Goal: Task Accomplishment & Management: Manage account settings

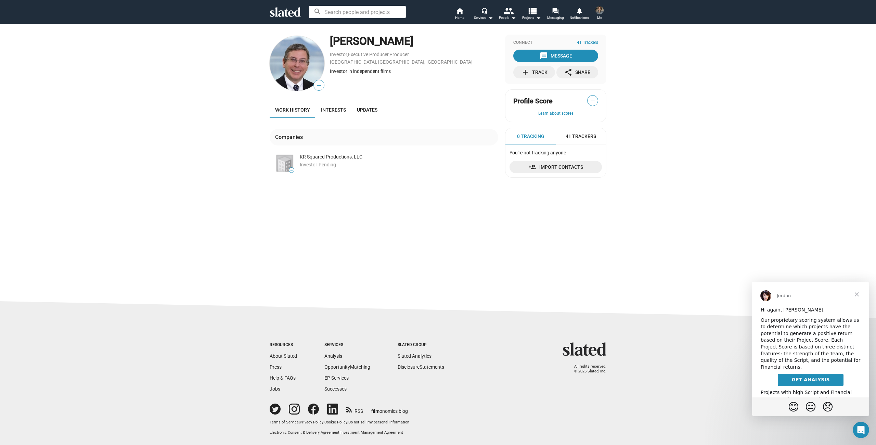
click at [858, 294] on span "Close" at bounding box center [857, 294] width 25 height 25
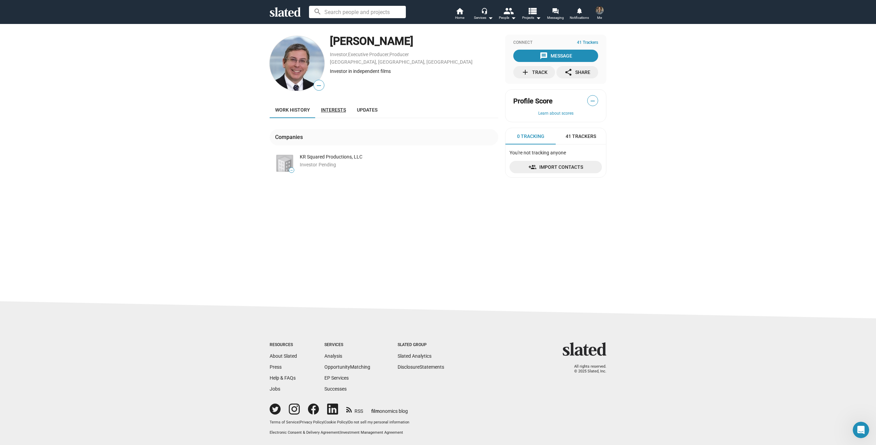
click at [331, 113] on link "Interests" at bounding box center [334, 110] width 36 height 16
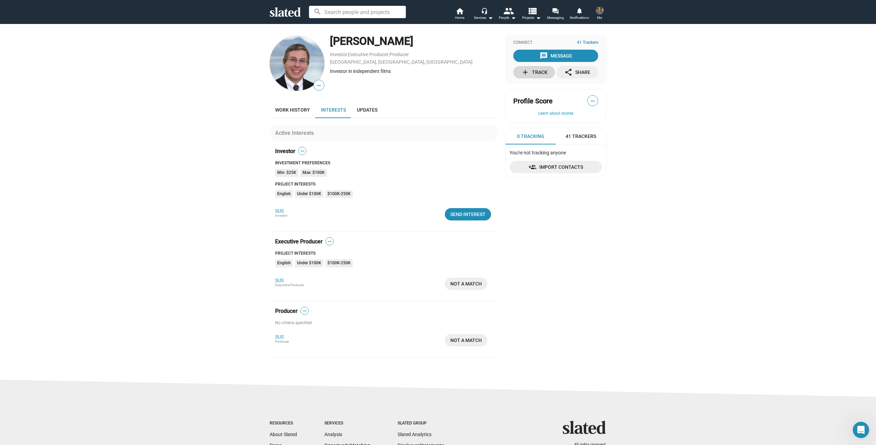
click at [532, 72] on div "add Track" at bounding box center [534, 72] width 26 height 12
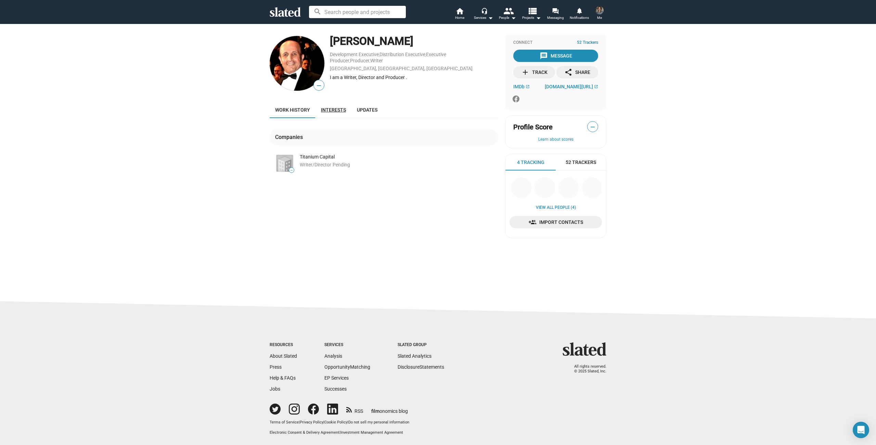
click at [331, 110] on span "Interests" at bounding box center [333, 109] width 25 height 5
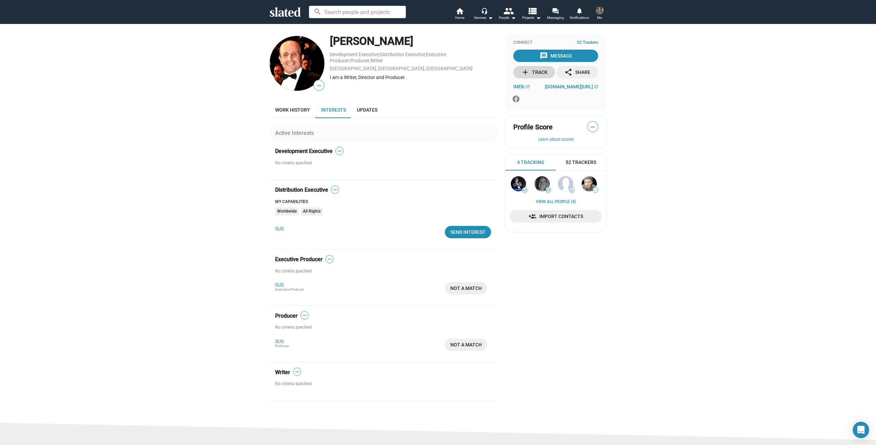
click at [536, 70] on div "add Track" at bounding box center [534, 72] width 26 height 12
click at [600, 11] on img at bounding box center [599, 10] width 8 height 8
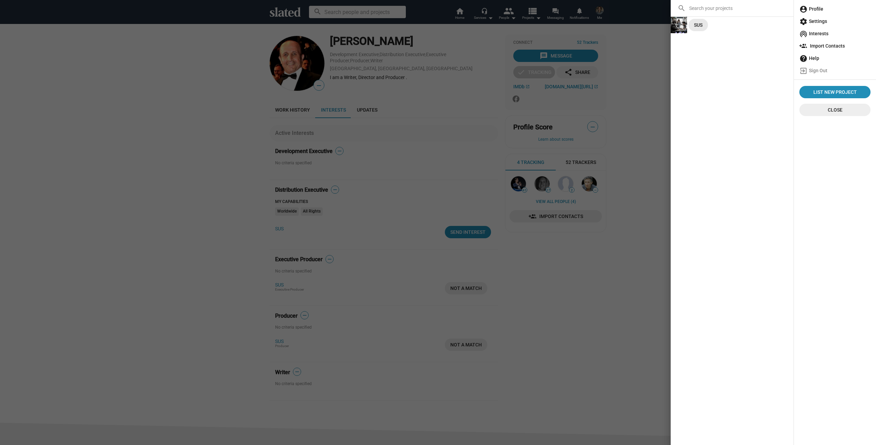
click at [697, 26] on div "SUS" at bounding box center [698, 25] width 9 height 12
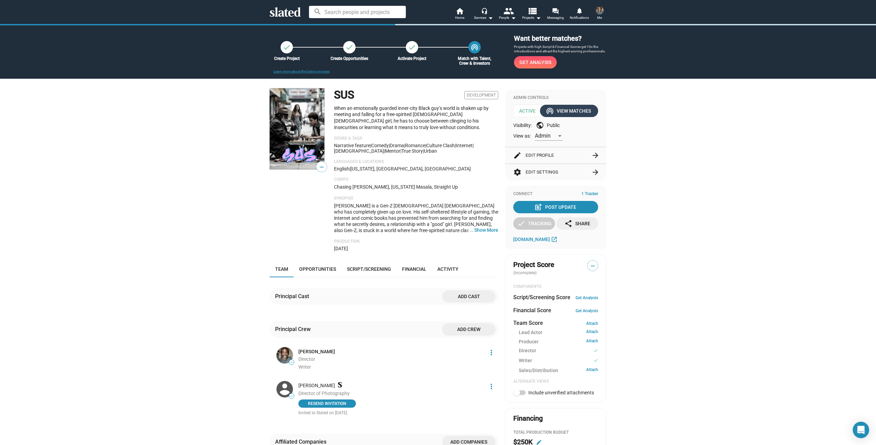
click at [563, 112] on div "wifi_tethering View Matches" at bounding box center [569, 111] width 44 height 12
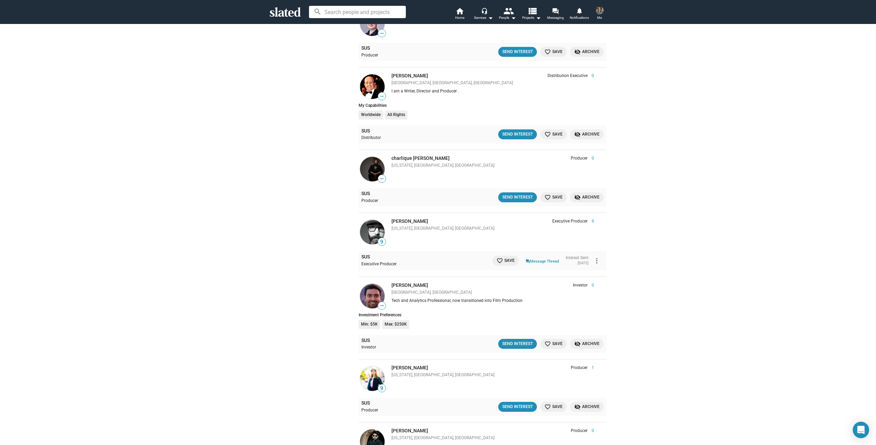
scroll to position [991, 0]
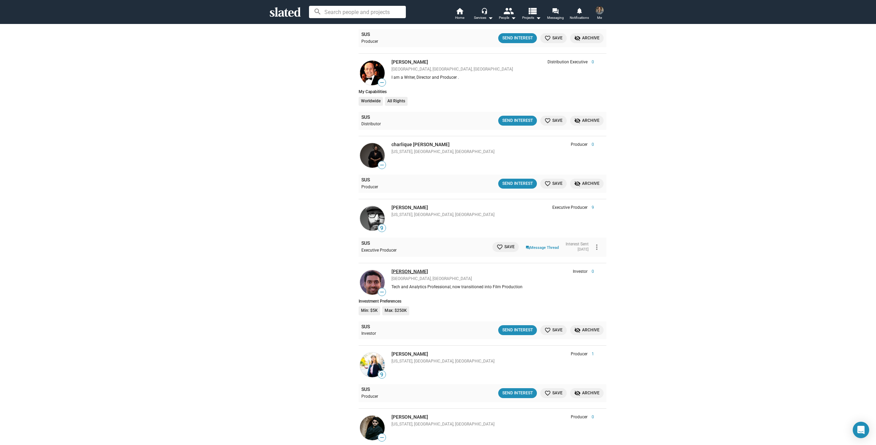
click at [405, 269] on link "Suraj Gupta" at bounding box center [410, 271] width 37 height 5
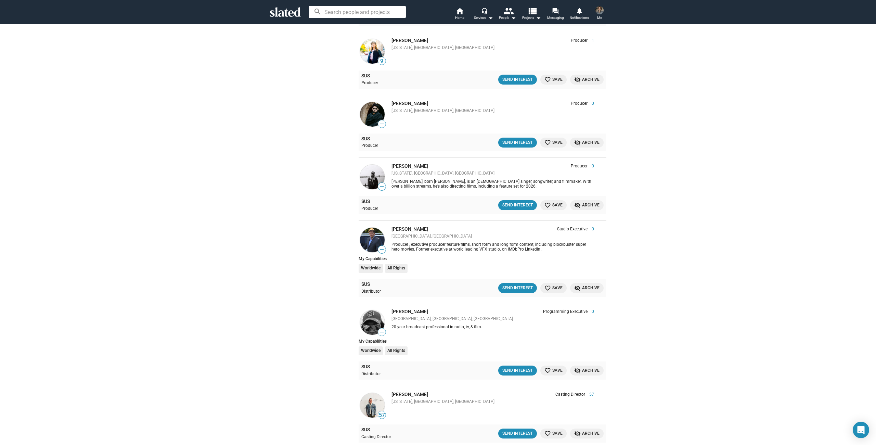
scroll to position [1306, 0]
click at [408, 226] on link "Ken mandeville" at bounding box center [410, 228] width 37 height 5
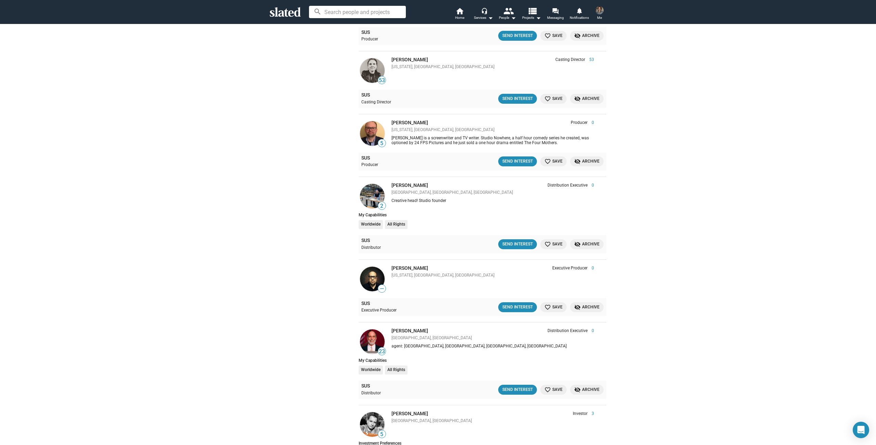
scroll to position [1767, 0]
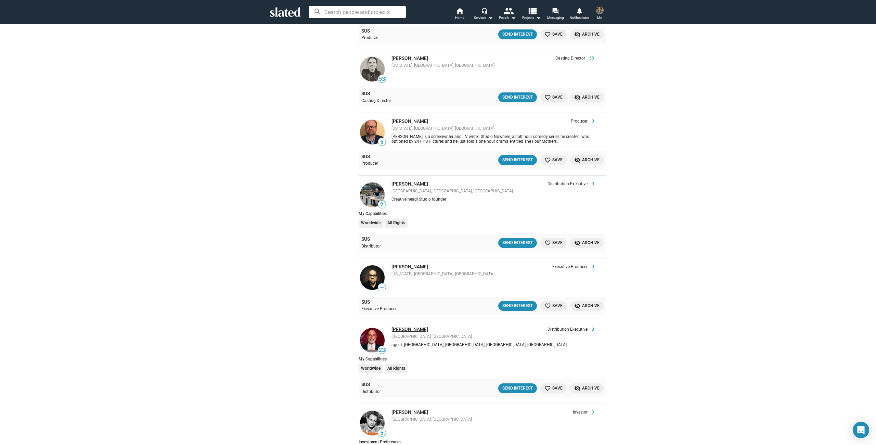
click at [400, 326] on link "Sandy Lieberson" at bounding box center [410, 328] width 37 height 5
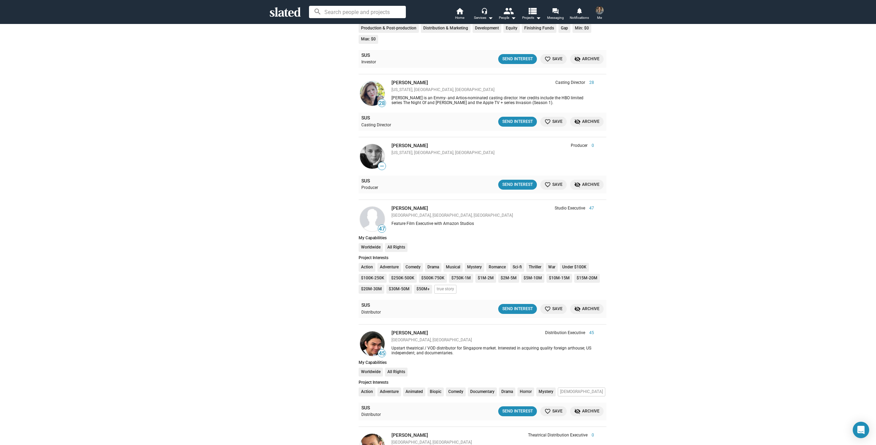
scroll to position [2190, 0]
click at [406, 205] on link "Michael Chong" at bounding box center [410, 207] width 37 height 5
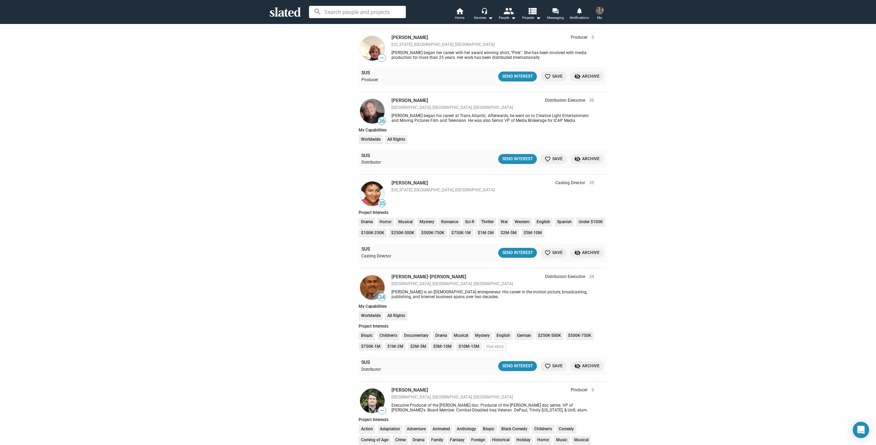
scroll to position [3152, 0]
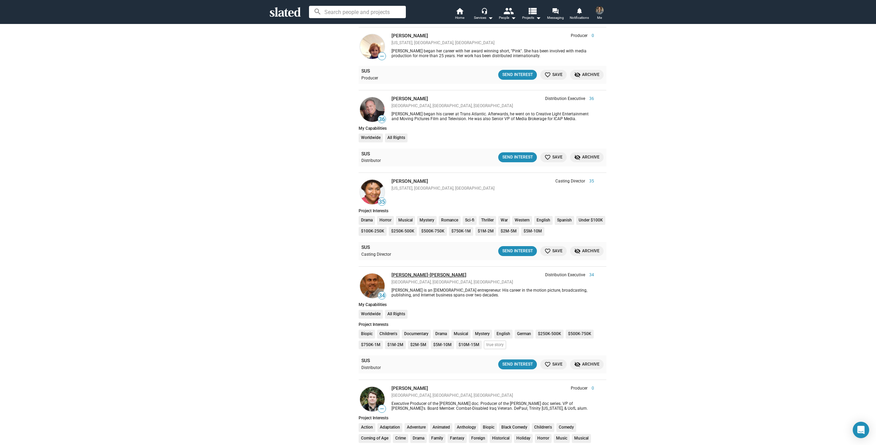
click at [432, 272] on link "Karol Martesko-Fenster" at bounding box center [429, 274] width 75 height 5
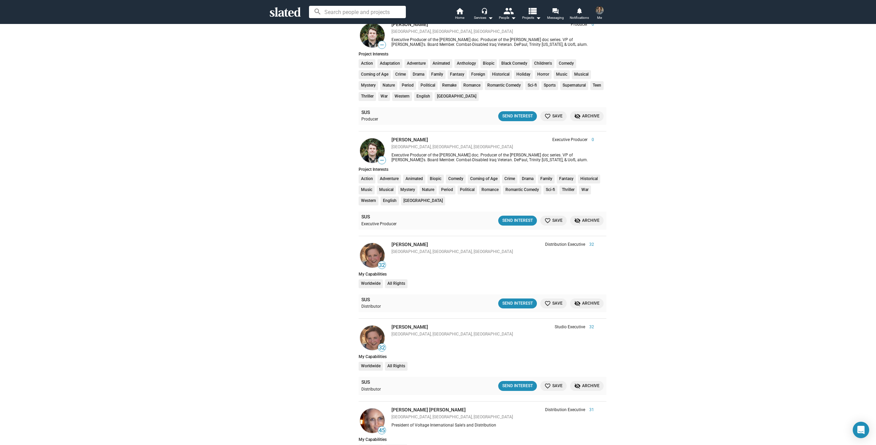
scroll to position [3533, 0]
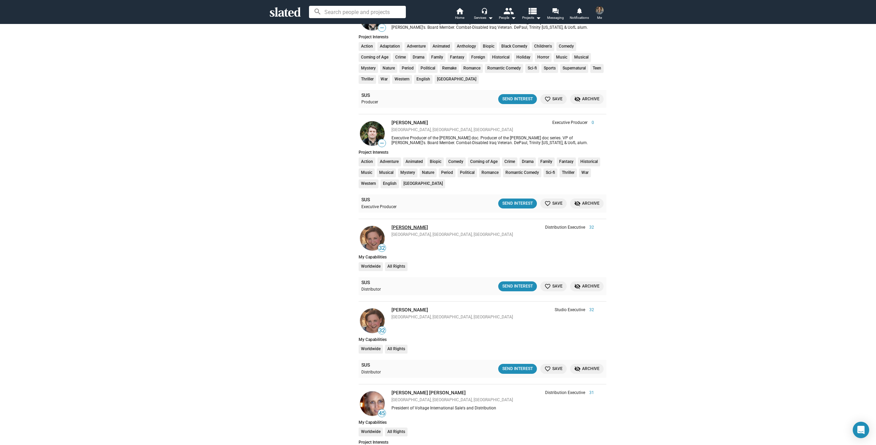
click at [400, 224] on link "Wendy Jaffe" at bounding box center [410, 226] width 37 height 5
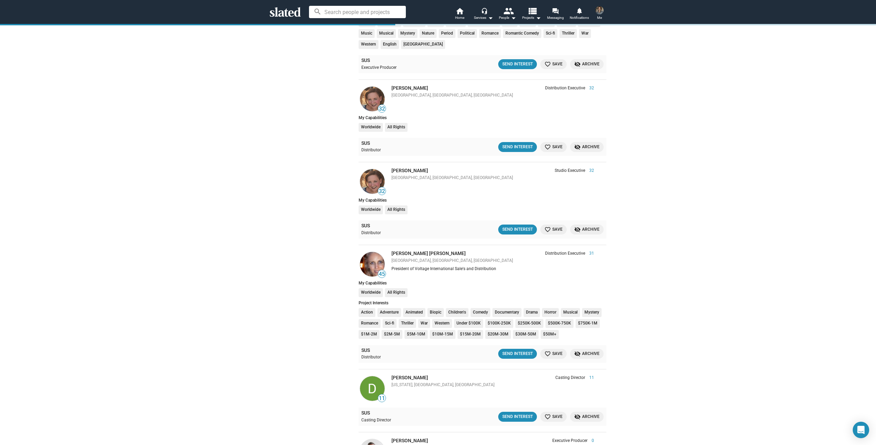
scroll to position [3672, 0]
click at [416, 250] on link "Elisabeth Costa de Beauregard" at bounding box center [429, 252] width 74 height 5
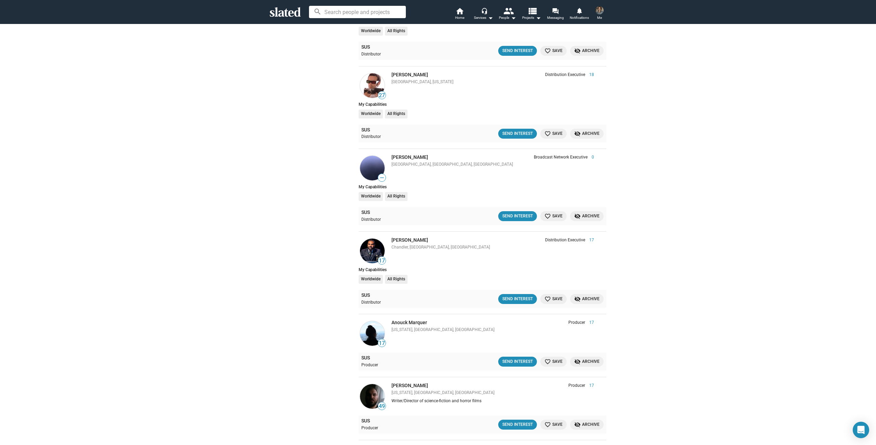
scroll to position [5772, 0]
click at [402, 237] on link "[PERSON_NAME]" at bounding box center [410, 239] width 37 height 5
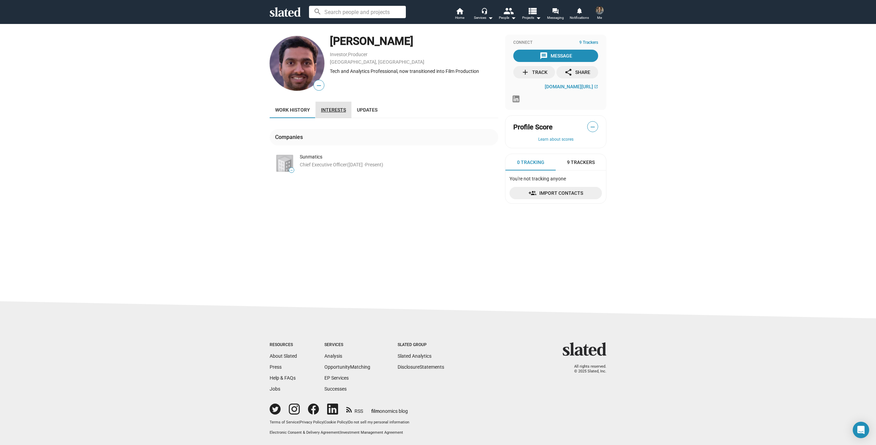
click at [330, 111] on span "Interests" at bounding box center [333, 109] width 25 height 5
click at [528, 75] on mat-icon "add" at bounding box center [525, 72] width 8 height 8
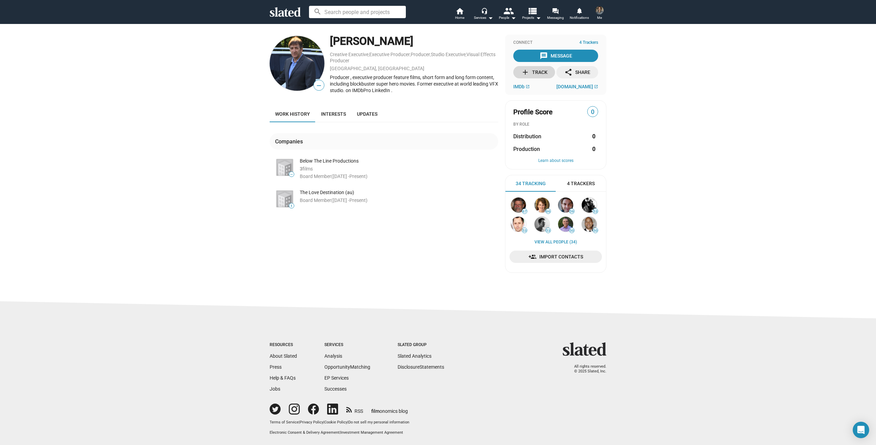
click at [530, 72] on div "add Track" at bounding box center [534, 72] width 26 height 12
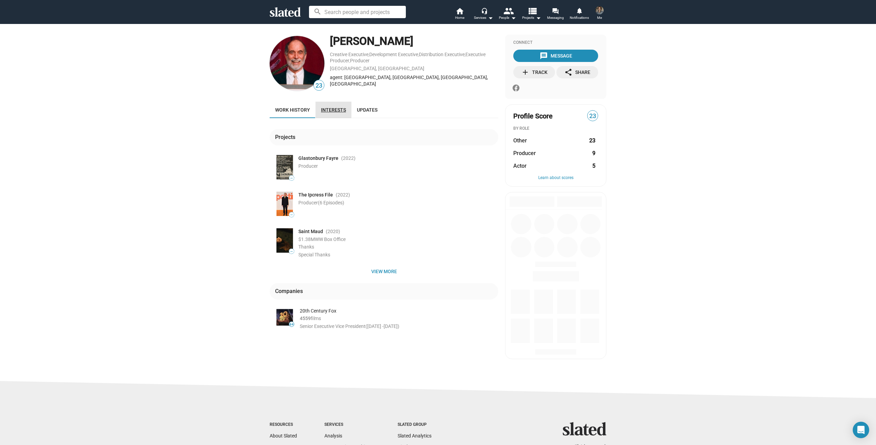
click at [331, 109] on span "Interests" at bounding box center [333, 109] width 25 height 5
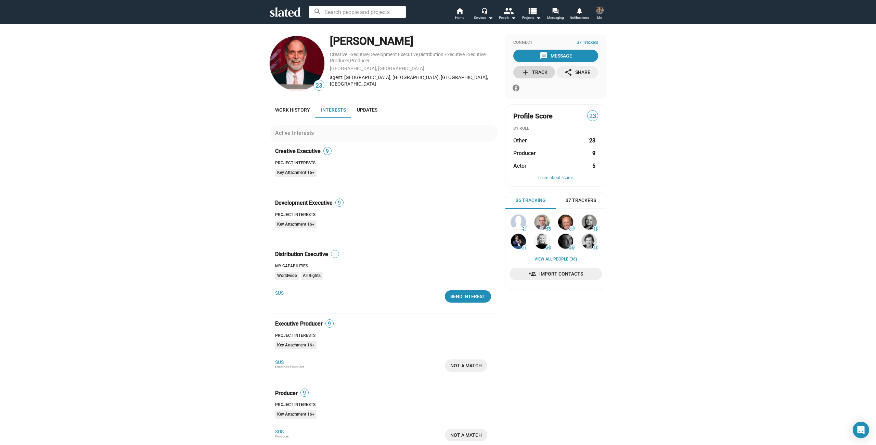
click at [535, 73] on div "add Track" at bounding box center [534, 72] width 26 height 12
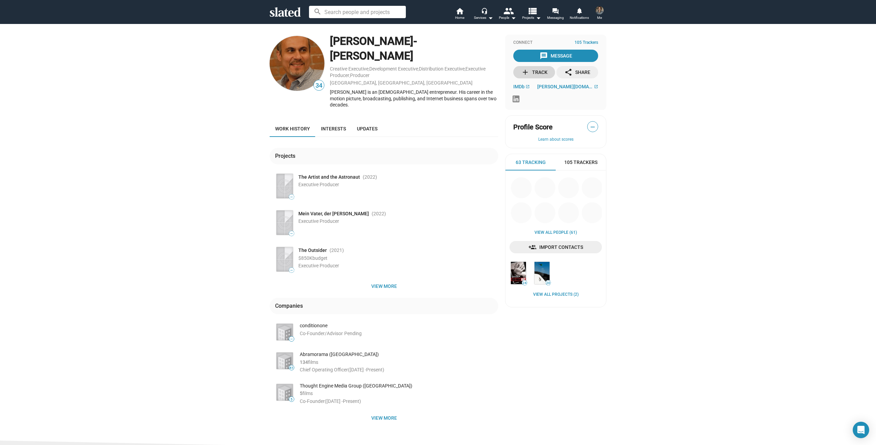
click at [539, 72] on div "add Track" at bounding box center [534, 72] width 26 height 12
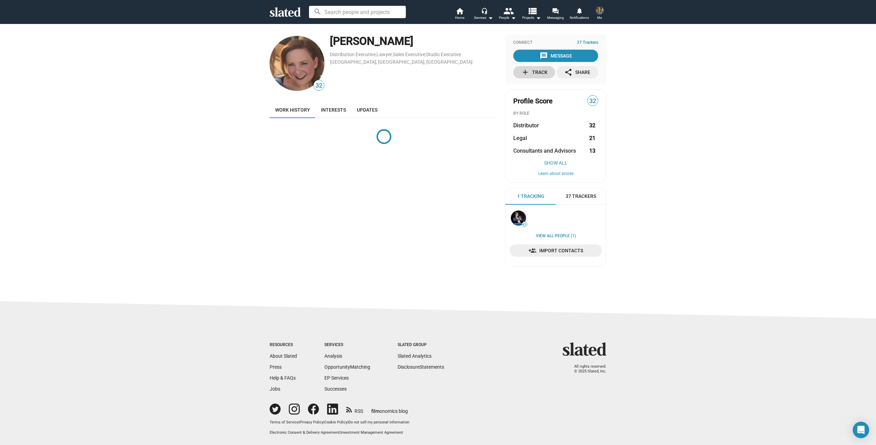
click at [527, 73] on mat-icon "add" at bounding box center [525, 72] width 8 height 8
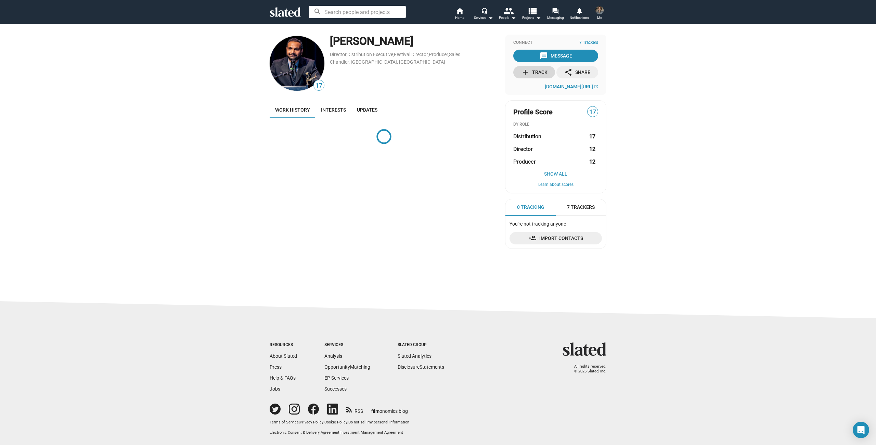
click at [530, 74] on div "add Track" at bounding box center [534, 72] width 26 height 12
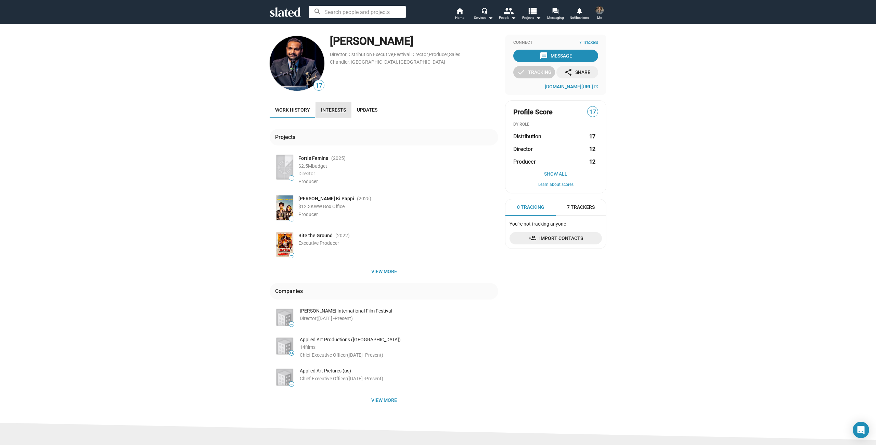
drag, startPoint x: 332, startPoint y: 110, endPoint x: 343, endPoint y: 108, distance: 10.7
click at [332, 110] on span "Interests" at bounding box center [333, 109] width 25 height 5
